Goal: Check status: Check status

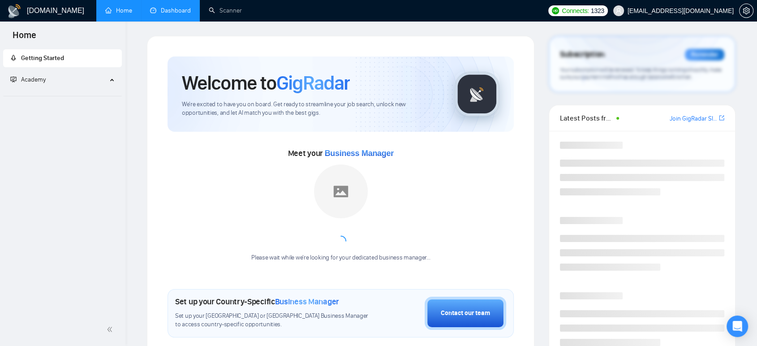
click at [175, 14] on link "Dashboard" at bounding box center [170, 11] width 41 height 8
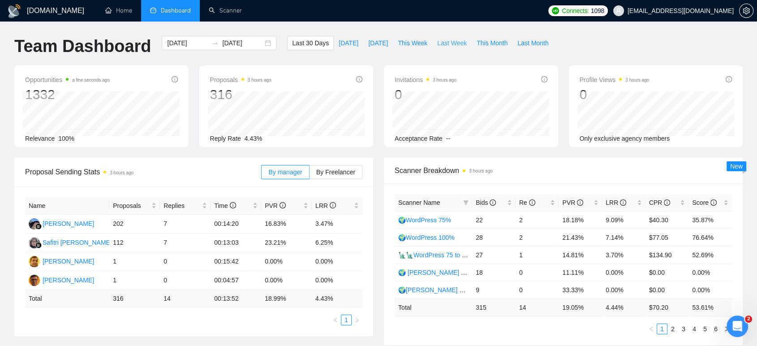
click at [441, 44] on span "Last Week" at bounding box center [452, 43] width 30 height 10
type input "[DATE]"
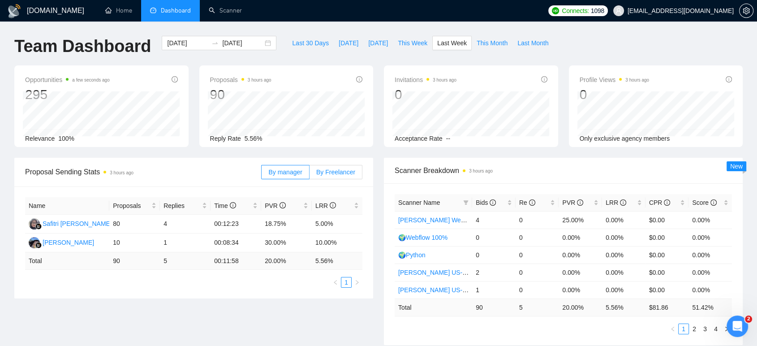
click at [337, 172] on span "By Freelancer" at bounding box center [335, 171] width 39 height 7
click at [309, 174] on input "By Freelancer" at bounding box center [309, 174] width 0 height 0
click at [412, 39] on span "This Week" at bounding box center [413, 43] width 30 height 10
type input "[DATE]"
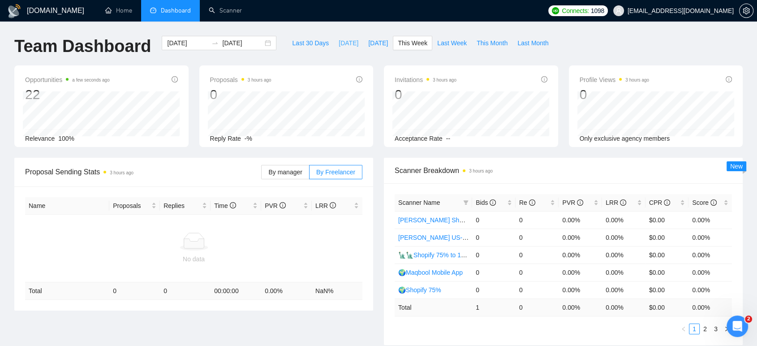
click at [339, 44] on span "[DATE]" at bounding box center [349, 43] width 20 height 10
type input "[DATE]"
